Goal: Transaction & Acquisition: Book appointment/travel/reservation

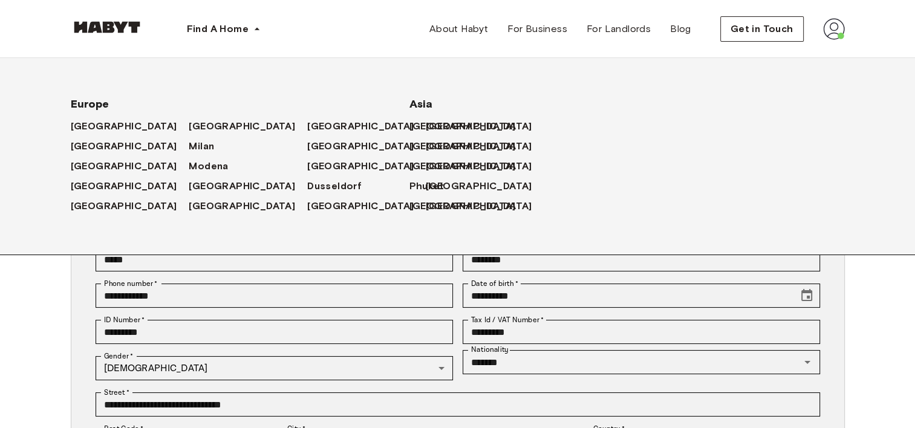
click at [307, 118] on div "[GEOGRAPHIC_DATA]" at bounding box center [366, 126] width 118 height 20
click at [310, 123] on span "[GEOGRAPHIC_DATA]" at bounding box center [363, 126] width 106 height 15
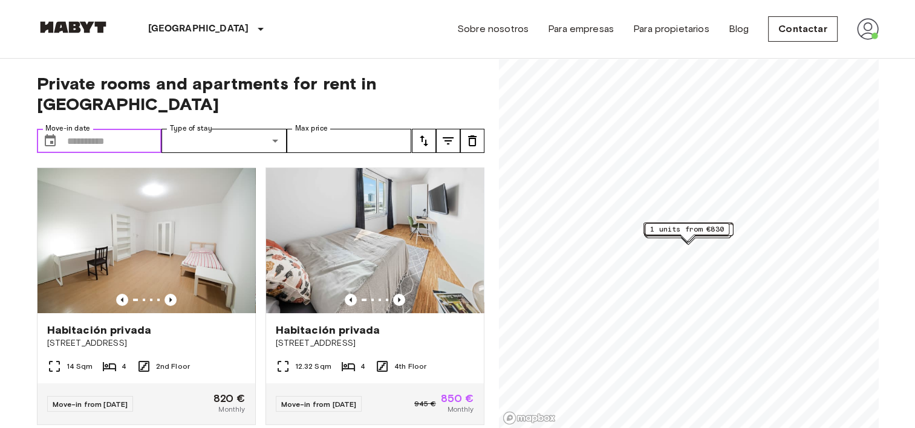
click at [67, 129] on input "Move-in date" at bounding box center [114, 141] width 95 height 24
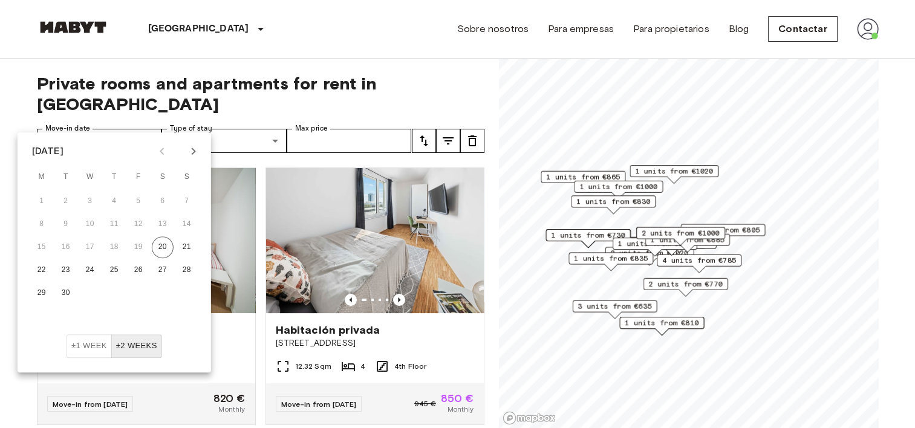
click at [192, 150] on icon "Next month" at bounding box center [193, 151] width 15 height 15
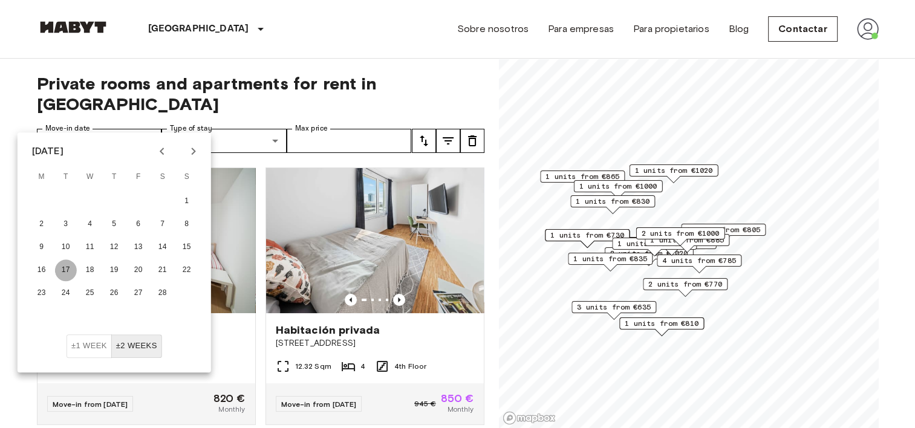
click at [66, 268] on button "17" at bounding box center [66, 270] width 22 height 22
type input "**********"
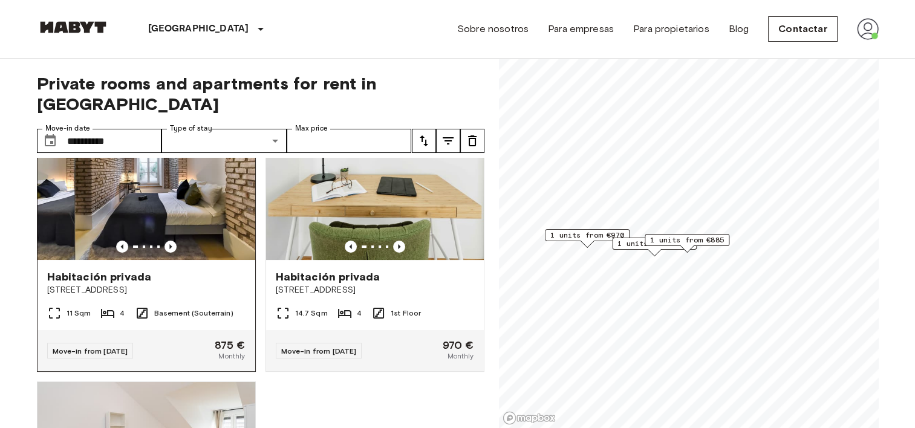
scroll to position [47, 0]
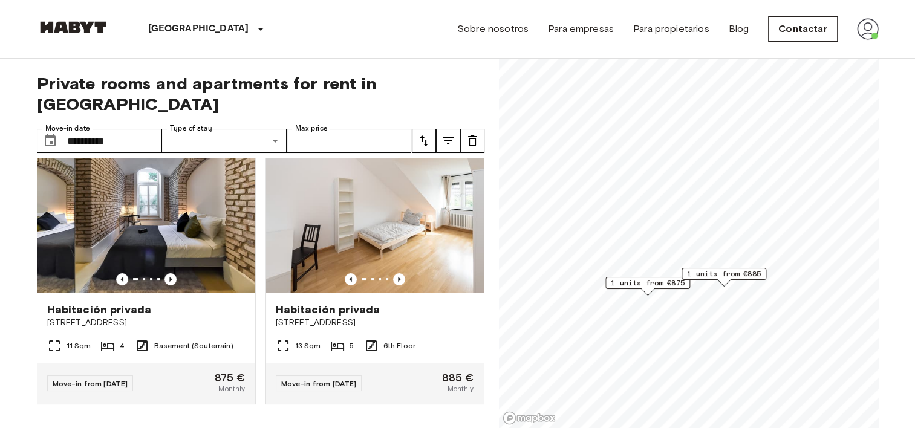
scroll to position [15, 0]
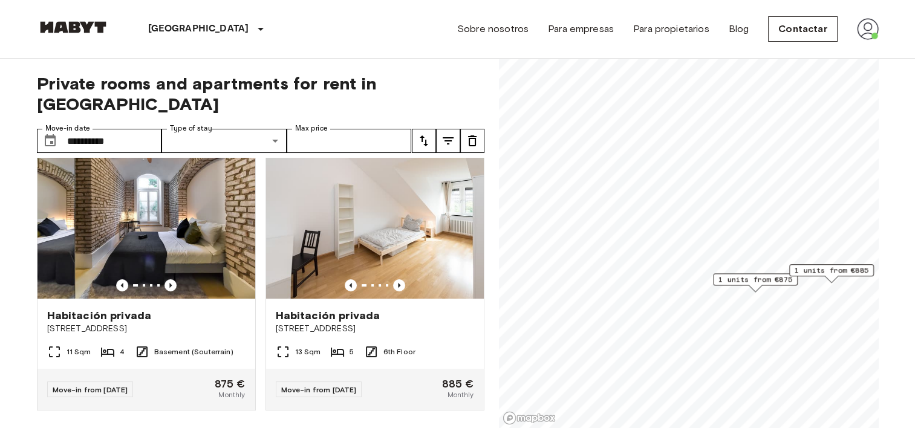
scroll to position [47, 0]
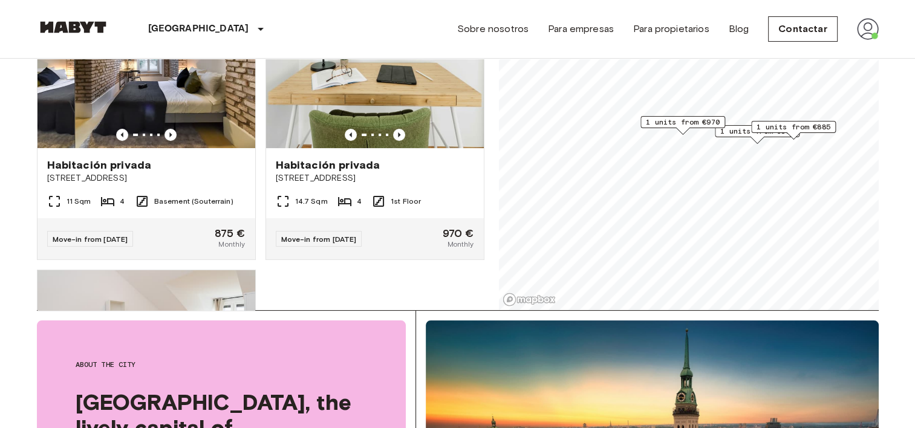
scroll to position [60, 0]
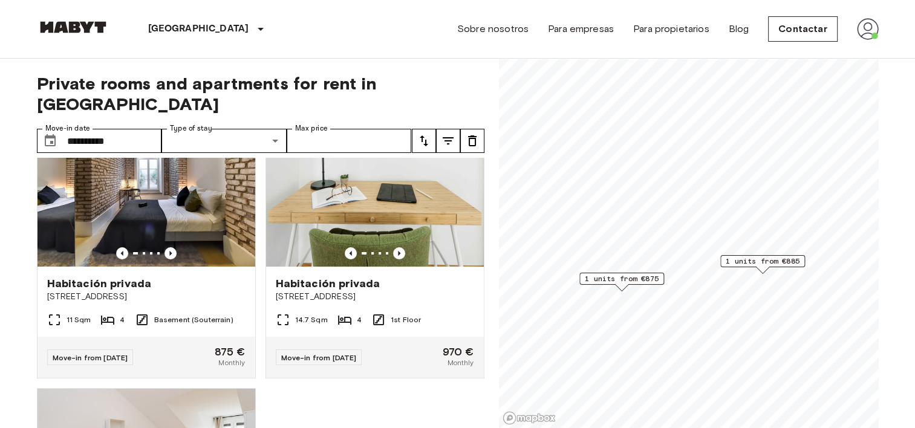
scroll to position [15, 0]
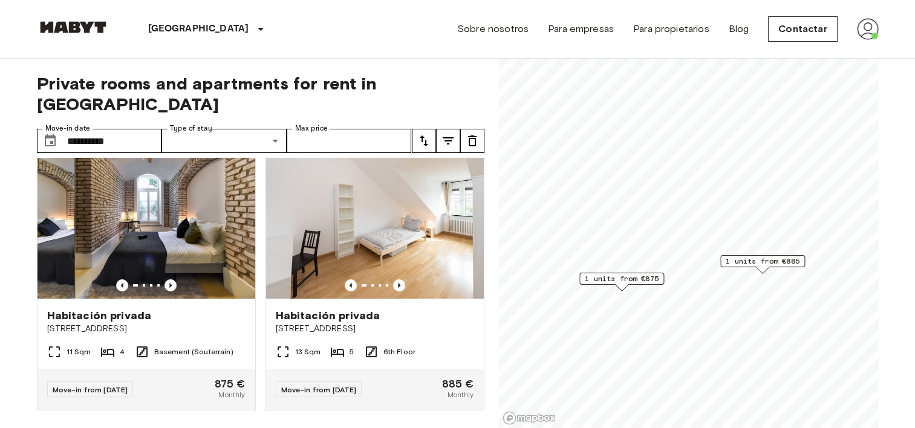
click at [628, 276] on span "1 units from €875" at bounding box center [622, 278] width 74 height 11
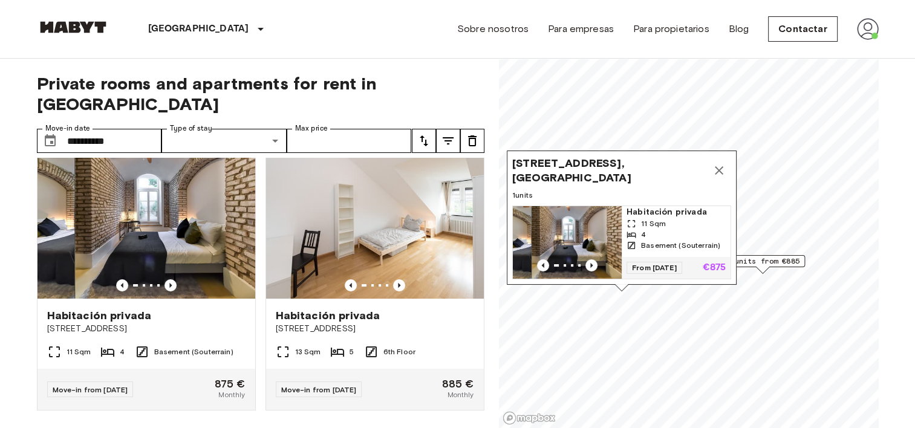
click at [576, 226] on img "Map marker" at bounding box center [567, 242] width 109 height 73
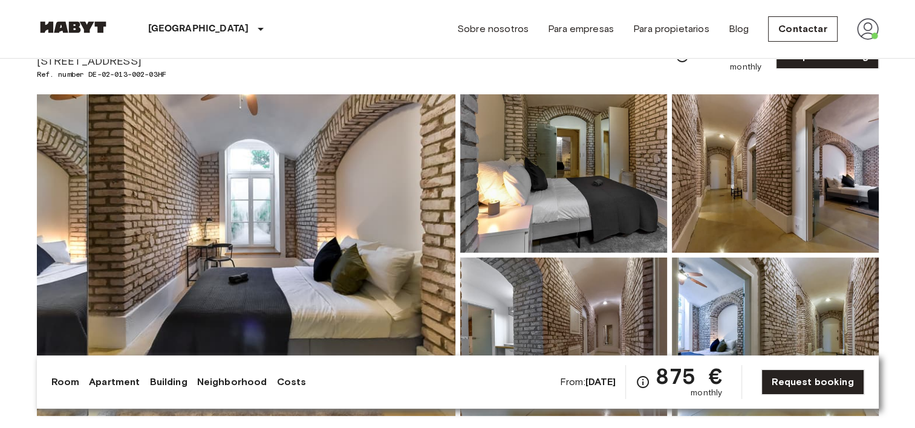
scroll to position [60, 0]
click at [184, 237] on img at bounding box center [246, 256] width 418 height 322
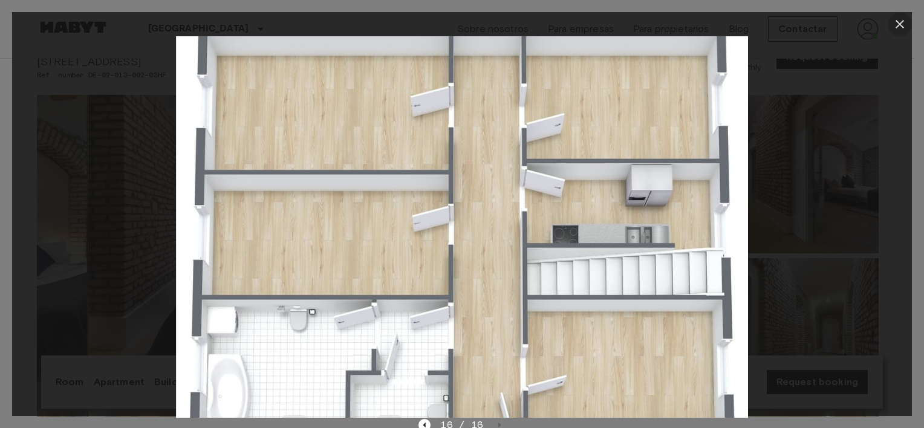
click at [906, 26] on icon "button" at bounding box center [899, 24] width 15 height 15
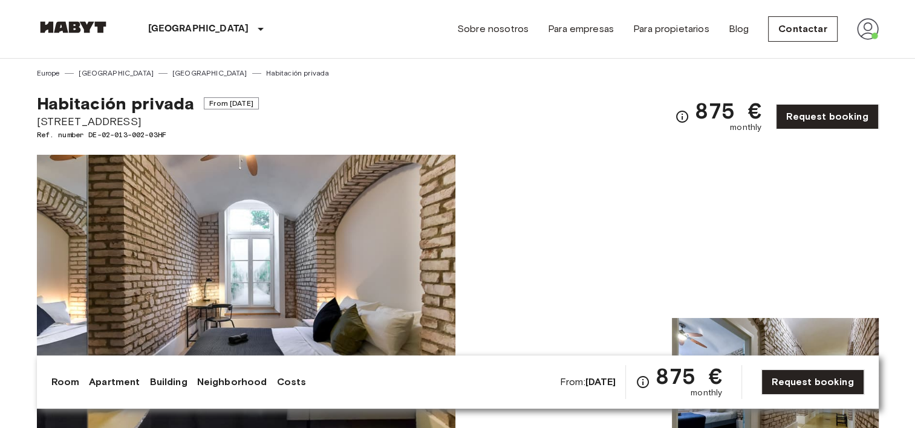
scroll to position [0, 0]
